Goal: Find specific page/section: Find specific page/section

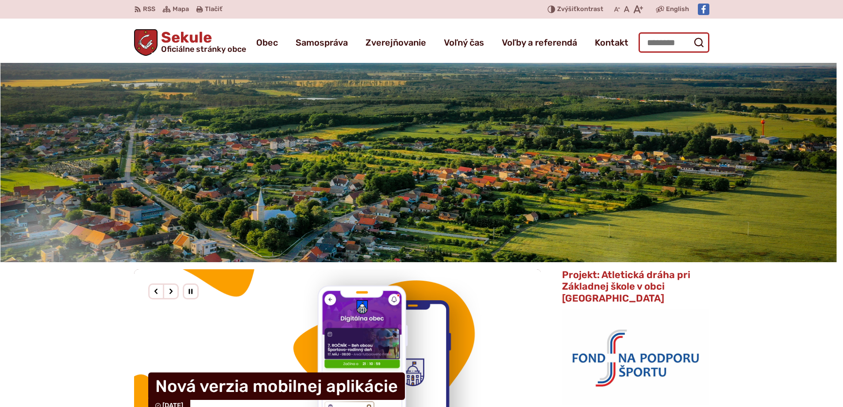
click at [647, 38] on input "Hľadať:" at bounding box center [673, 42] width 71 height 20
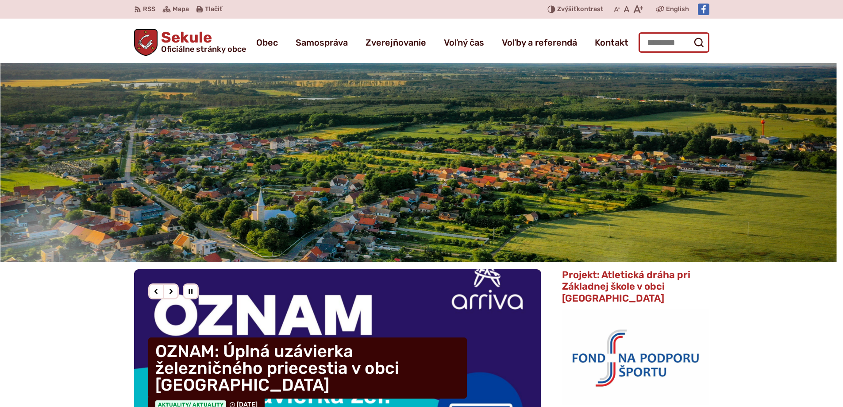
type input "**********"
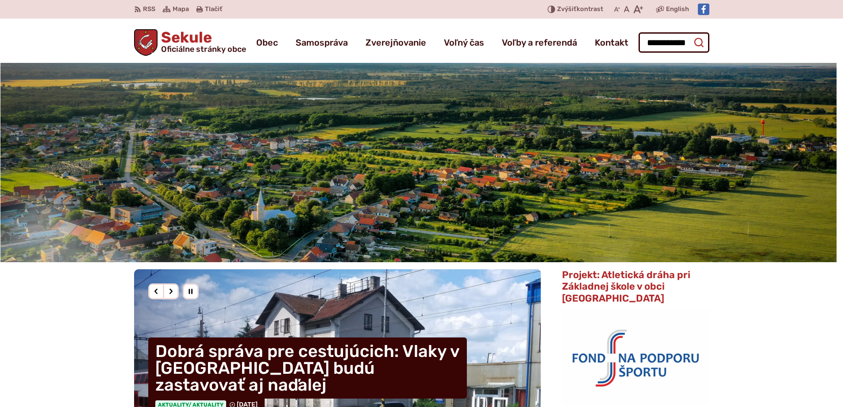
click at [704, 43] on button "Odoslať vyhľadávací formulár" at bounding box center [699, 43] width 16 height 16
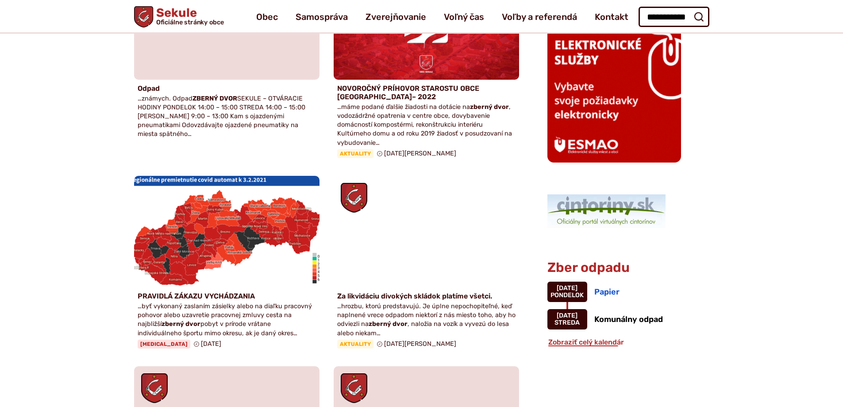
scroll to position [390, 0]
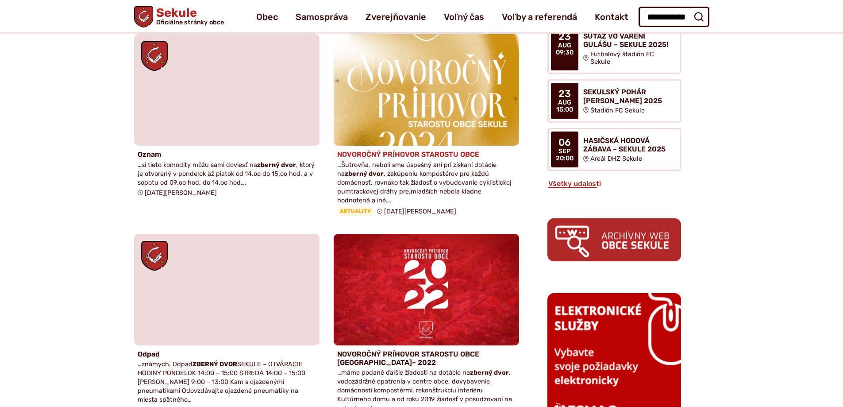
click at [458, 150] on h4 "NOVOROČNÝ PRÍHOVOR STAROSTU OBCE" at bounding box center [426, 154] width 178 height 8
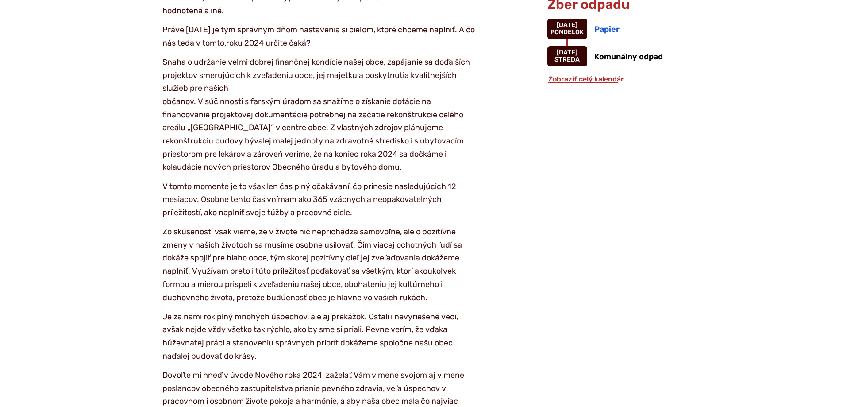
scroll to position [1150, 0]
